Goal: Task Accomplishment & Management: Manage account settings

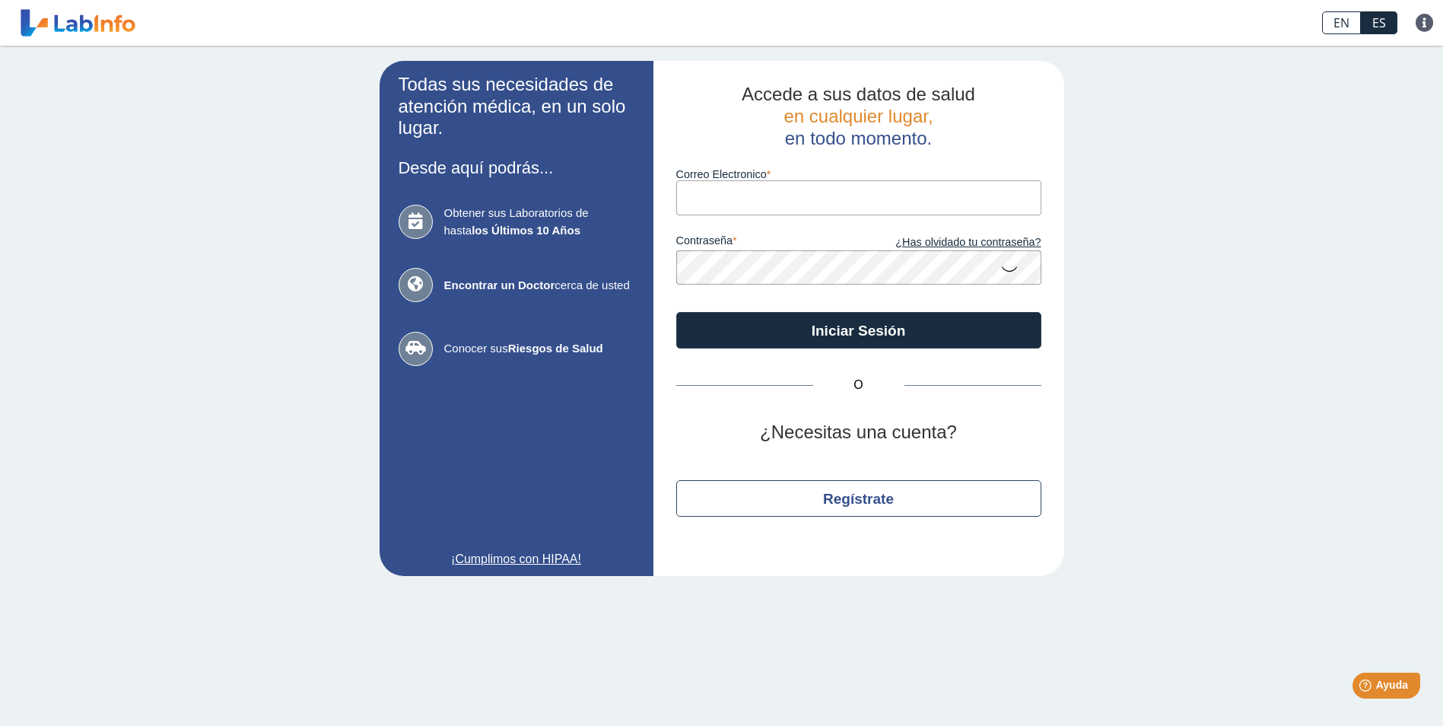
type input "[EMAIL_ADDRESS][DOMAIN_NAME]"
click at [925, 243] on link "¿Has olvidado tu contraseña?" at bounding box center [950, 242] width 183 height 17
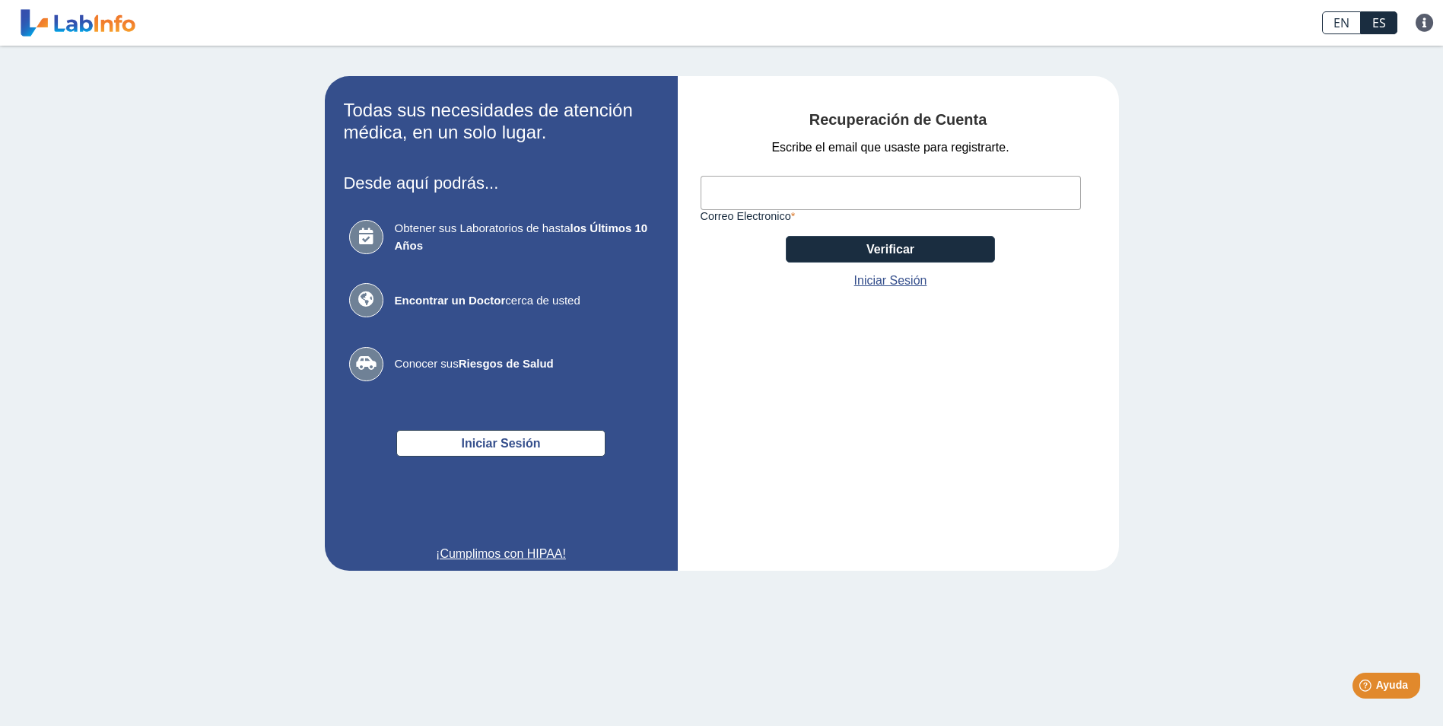
click at [733, 195] on input "Correo Electronico" at bounding box center [890, 193] width 380 height 34
type input "[EMAIL_ADDRESS][DOMAIN_NAME]"
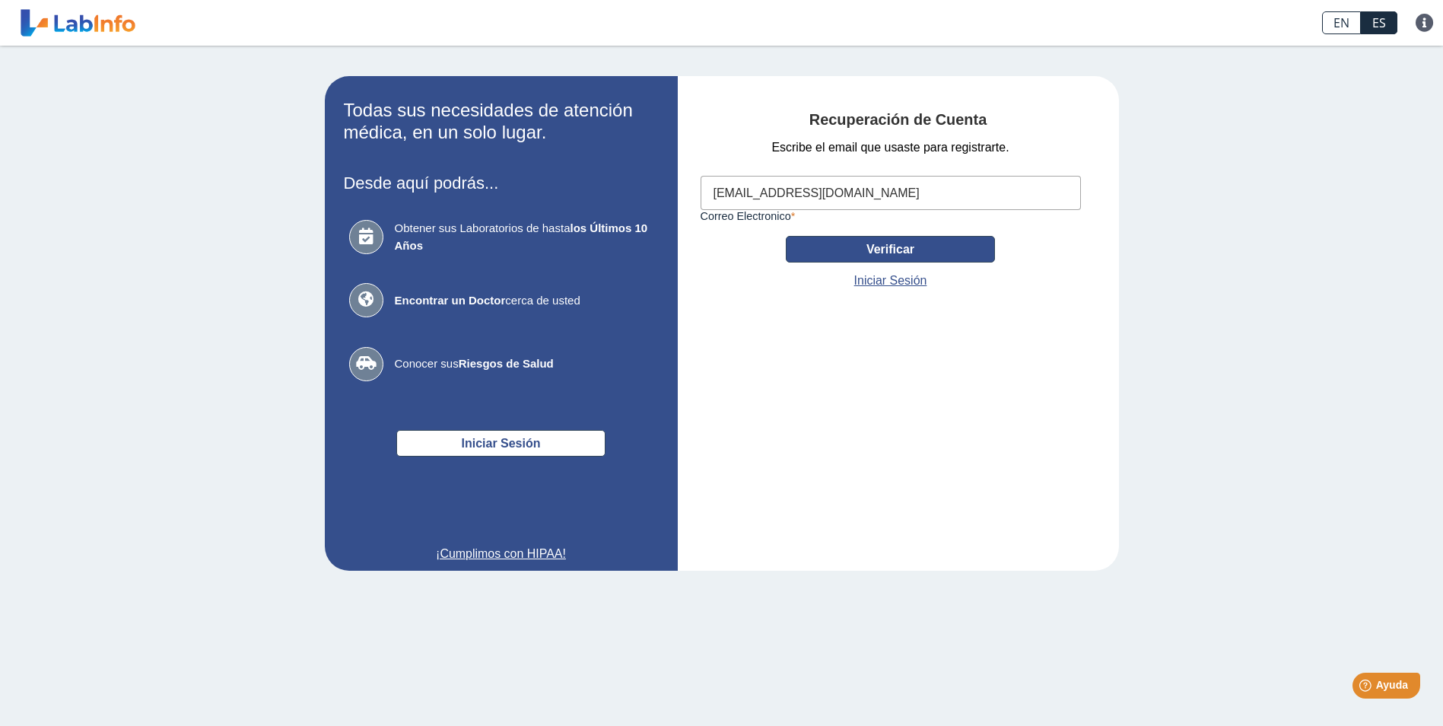
click at [840, 256] on button "Verificar" at bounding box center [890, 249] width 209 height 27
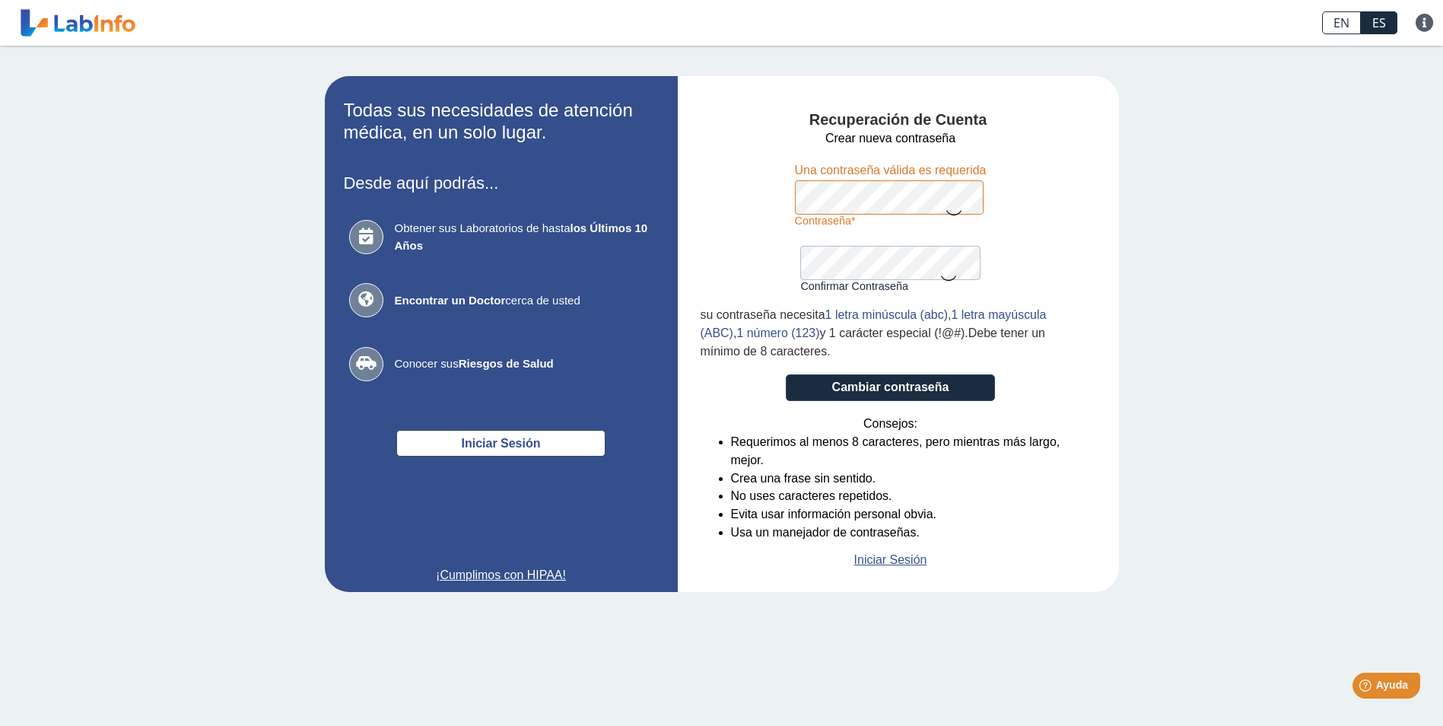
click at [901, 215] on label "Contraseña" at bounding box center [891, 220] width 192 height 12
click at [951, 204] on icon at bounding box center [954, 212] width 18 height 30
click at [735, 250] on form "Crear nueva contraseña Contraseña Una contraseña válida es requerida Confirmar …" at bounding box center [890, 349] width 380 height 440
click at [738, 189] on form "Crear nueva contraseña Contraseña Una contraseña válida es requerida Confirmar …" at bounding box center [890, 349] width 380 height 440
click at [721, 230] on form "Crear nueva contraseña Contraseña Una contraseña válida es requerida Confirmar …" at bounding box center [890, 349] width 380 height 440
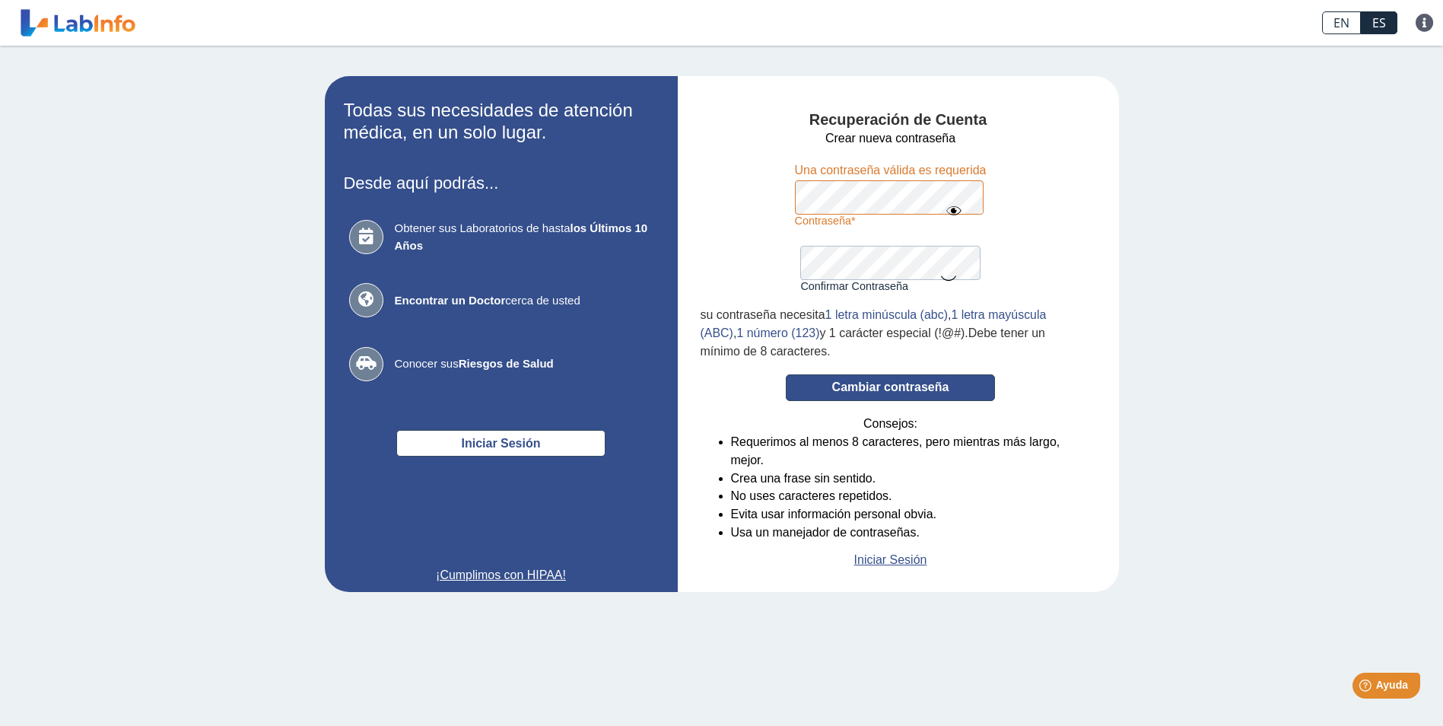
click at [892, 383] on button "Cambiar contraseña" at bounding box center [890, 387] width 209 height 27
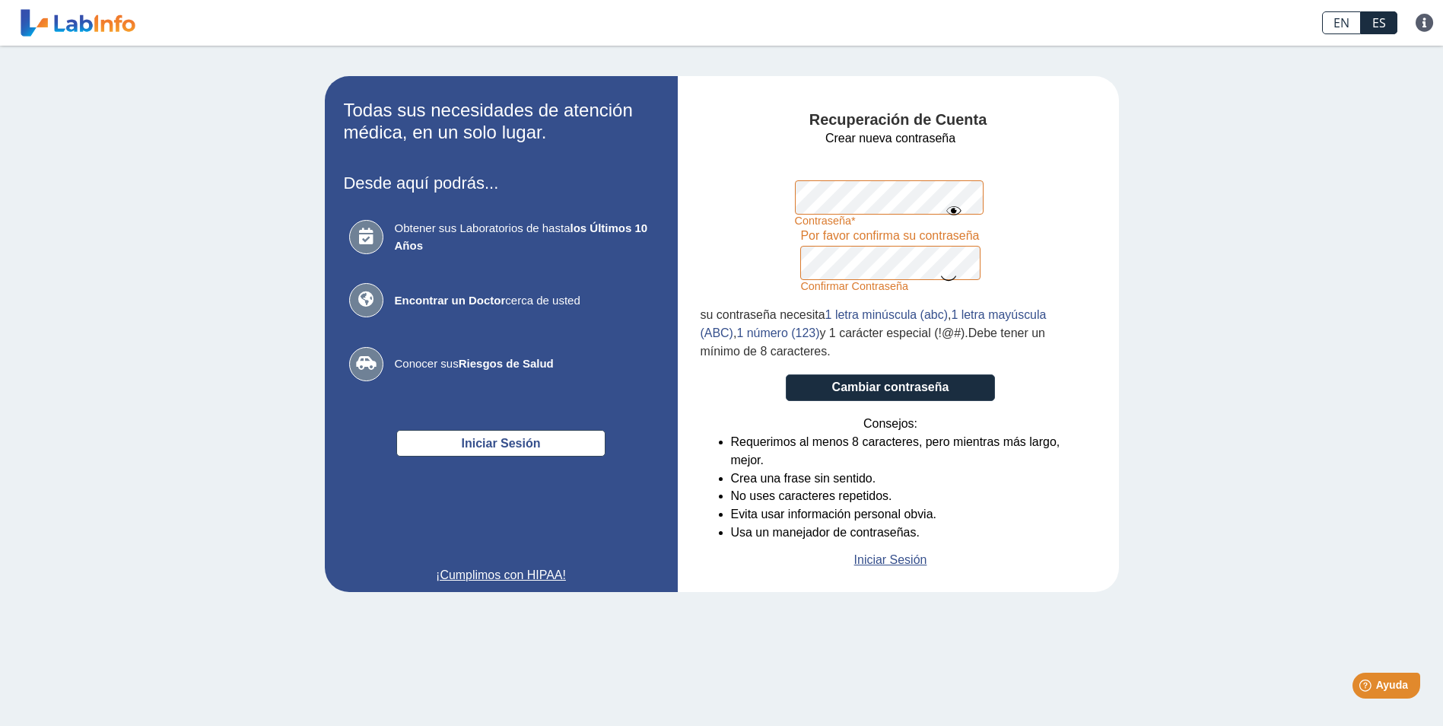
click at [763, 201] on form "Crear nueva contraseña Contraseña Una contraseña válida es requerida Confirmar …" at bounding box center [890, 349] width 380 height 440
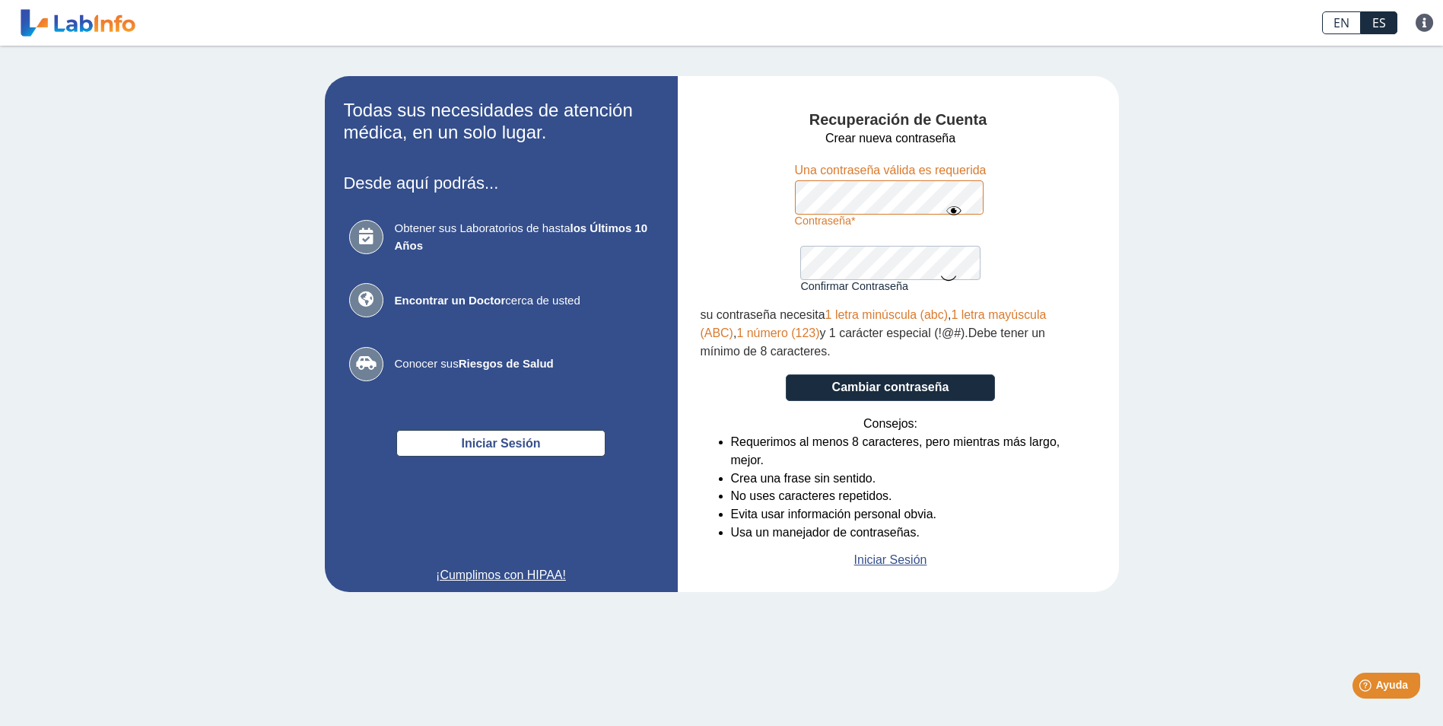
click at [1118, 481] on div "Recuperación de Cuenta Crear nueva contraseña Contraseña Una contraseña válida …" at bounding box center [898, 334] width 441 height 516
click at [949, 281] on icon at bounding box center [948, 277] width 18 height 30
click at [944, 269] on icon at bounding box center [948, 275] width 18 height 27
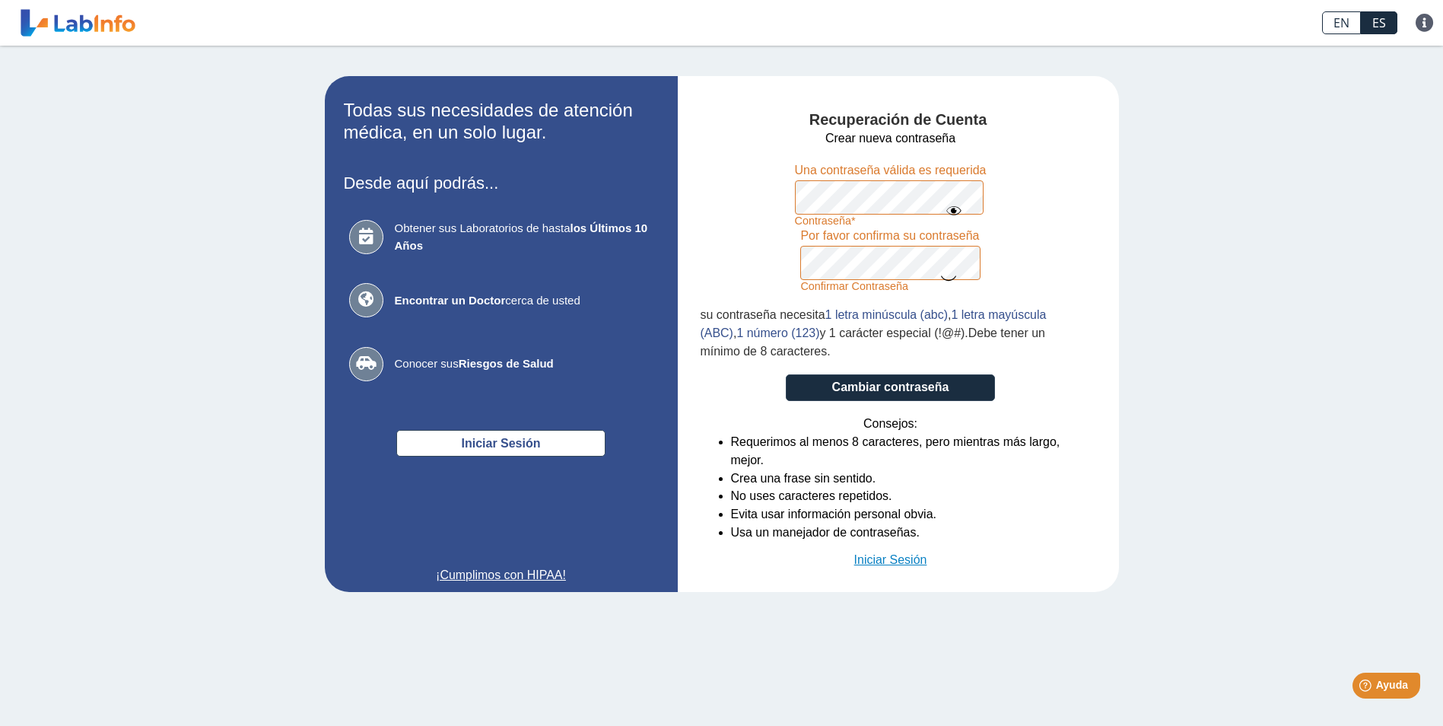
click at [878, 565] on link "Iniciar Sesión" at bounding box center [890, 560] width 73 height 18
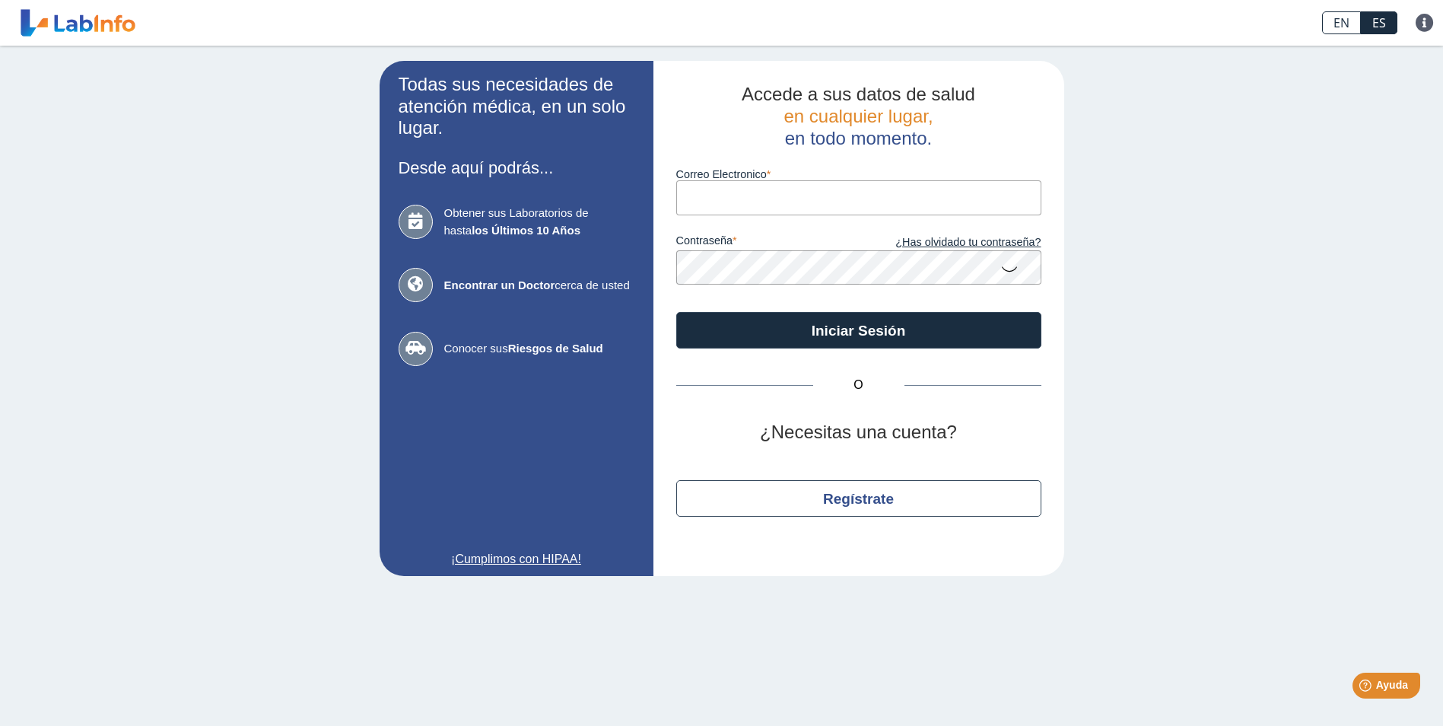
click at [710, 195] on input "Correo Electronico" at bounding box center [858, 197] width 365 height 34
type input "[EMAIL_ADDRESS][DOMAIN_NAME]"
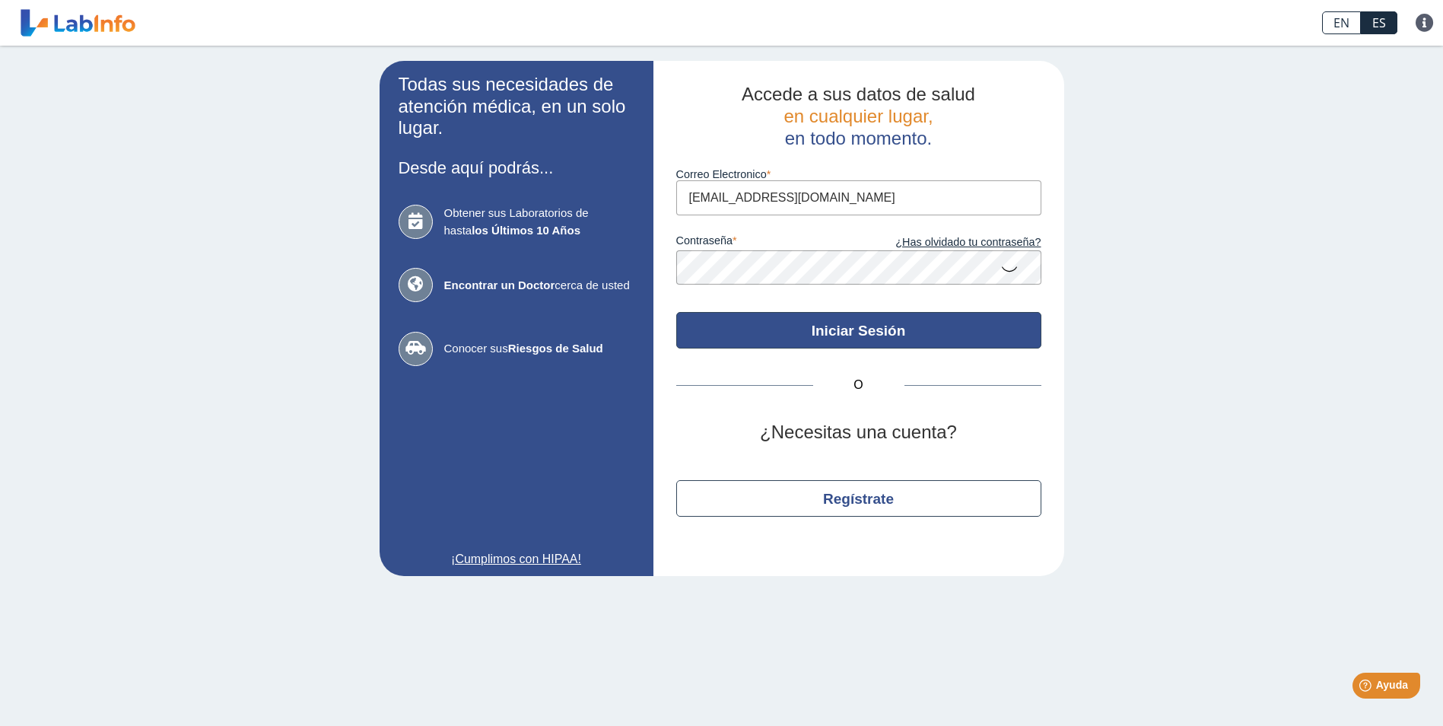
click at [799, 345] on button "Iniciar Sesión" at bounding box center [858, 330] width 365 height 37
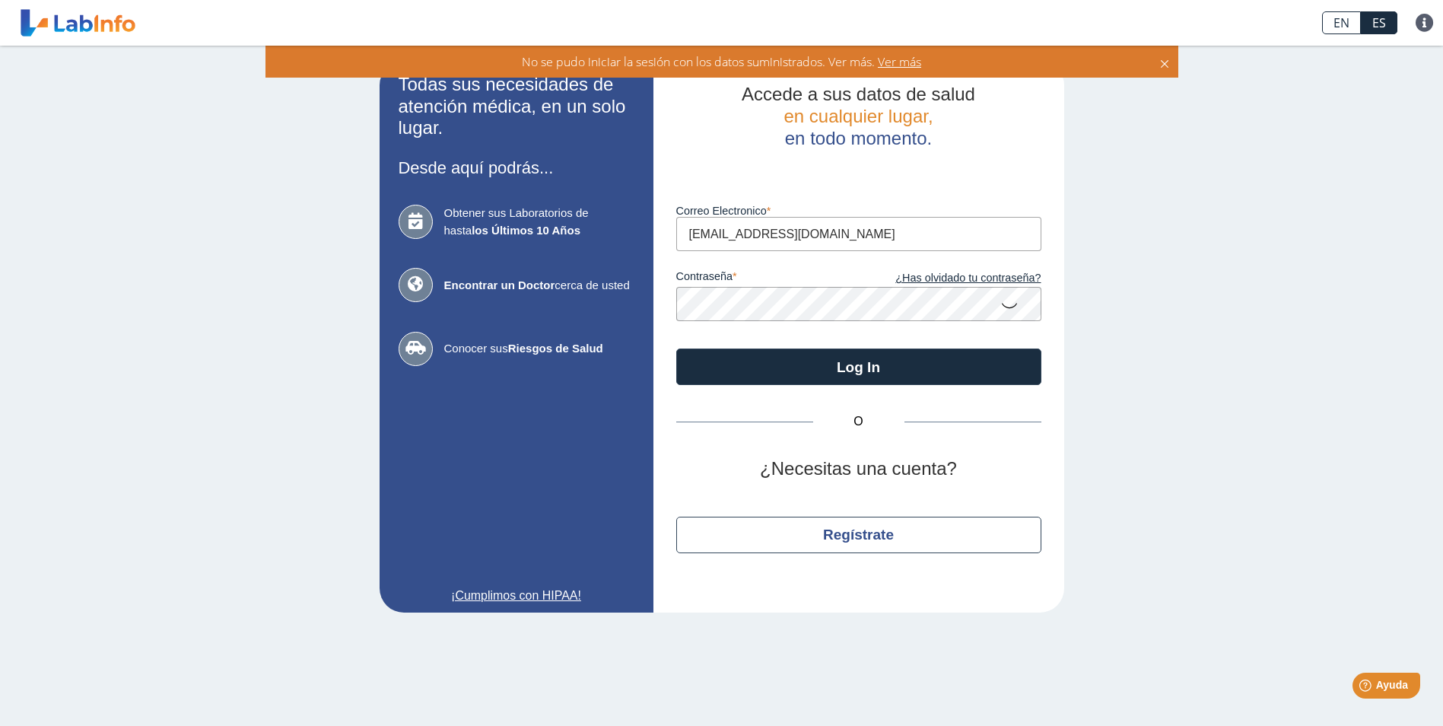
click at [763, 285] on label "contraseña" at bounding box center [767, 278] width 183 height 17
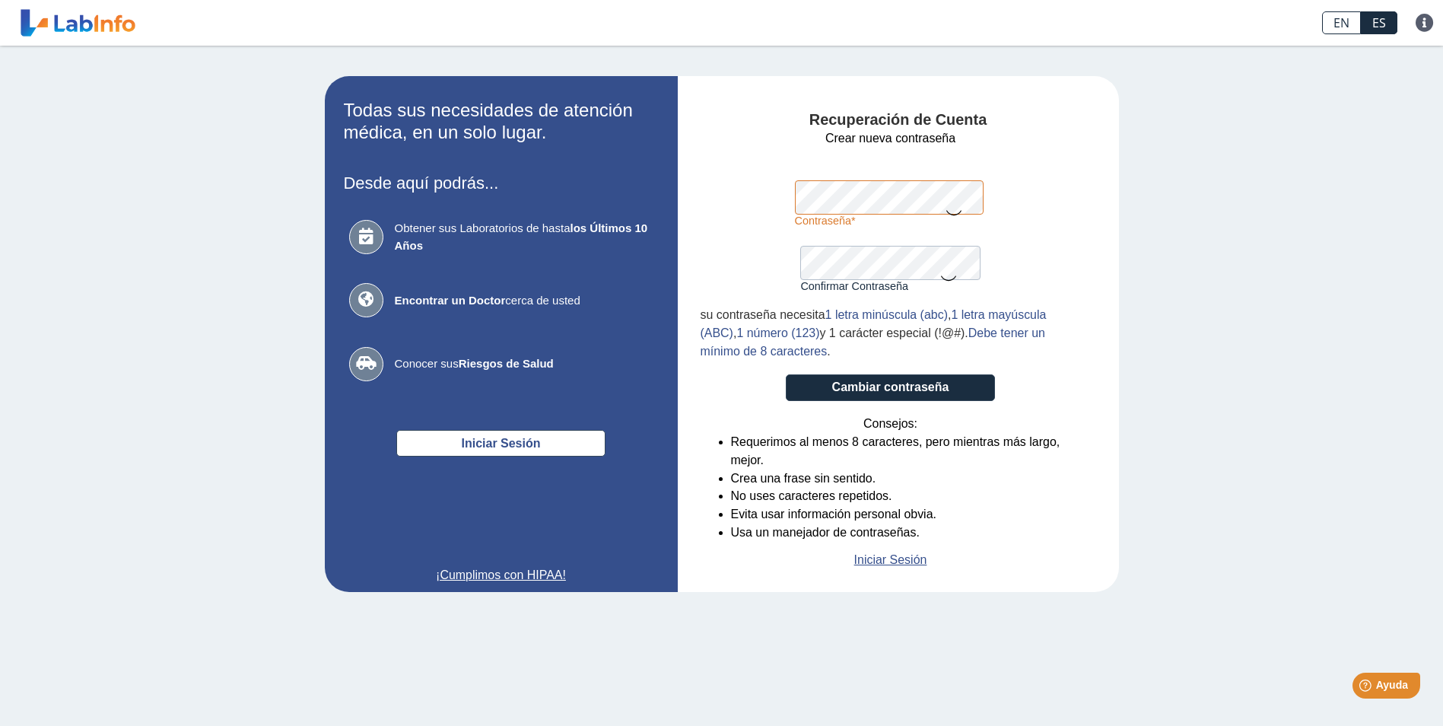
click at [734, 183] on form "Crear nueva contraseña Contraseña Una contraseña válida es requerida Confirmar …" at bounding box center [890, 349] width 380 height 440
